Goal: Navigation & Orientation: Find specific page/section

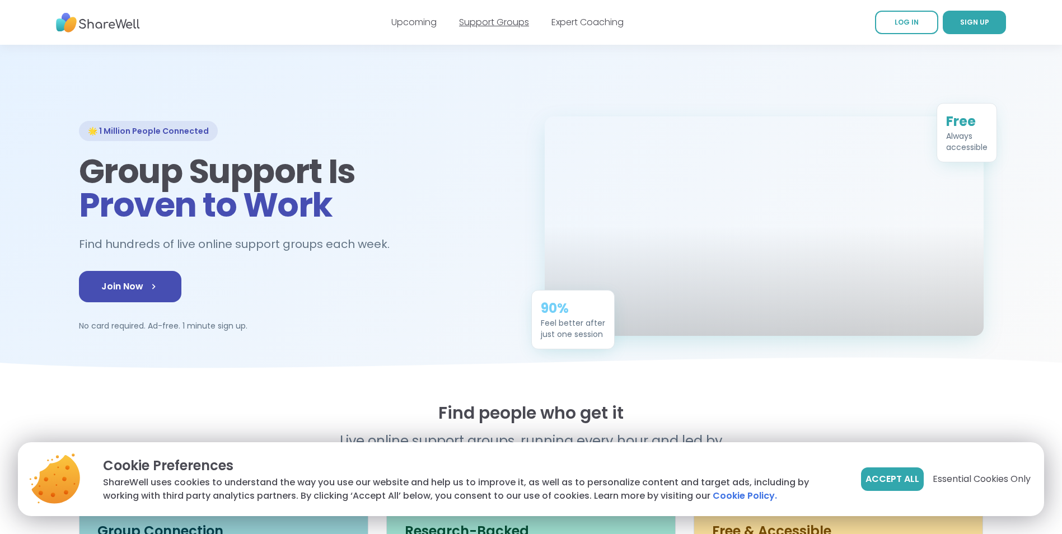
click at [500, 24] on link "Support Groups" at bounding box center [494, 22] width 70 height 13
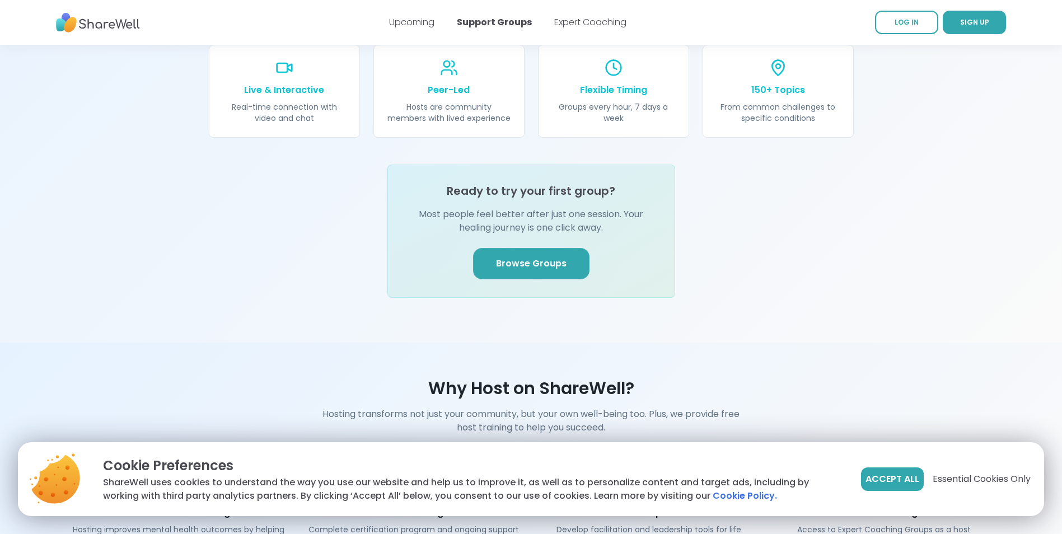
scroll to position [1287, 0]
click at [535, 247] on link "Browse Groups" at bounding box center [531, 262] width 116 height 31
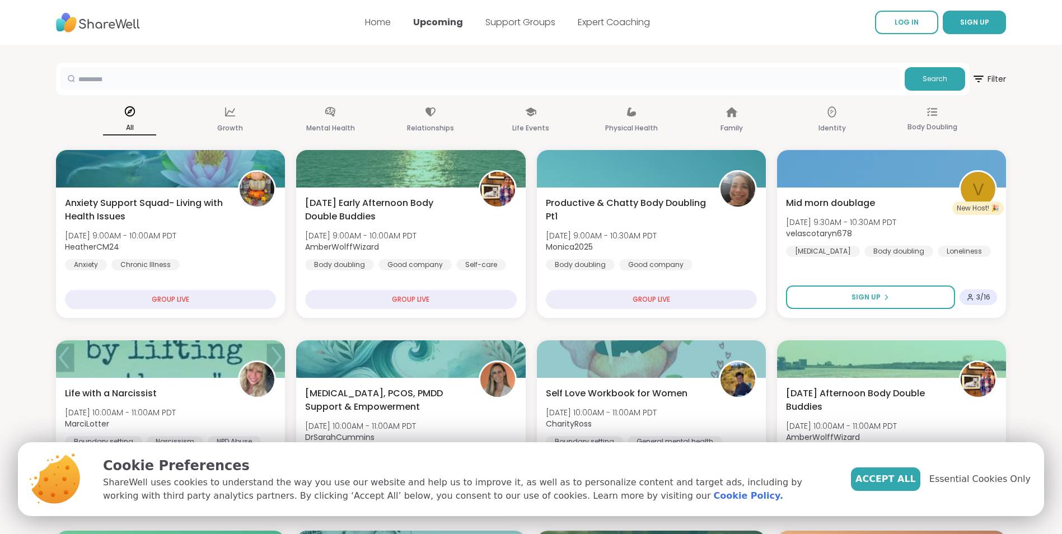
click at [118, 76] on input "text" at bounding box center [479, 78] width 839 height 22
type input "*****"
click at [954, 78] on button "Search" at bounding box center [934, 79] width 60 height 24
